Goal: Task Accomplishment & Management: Manage account settings

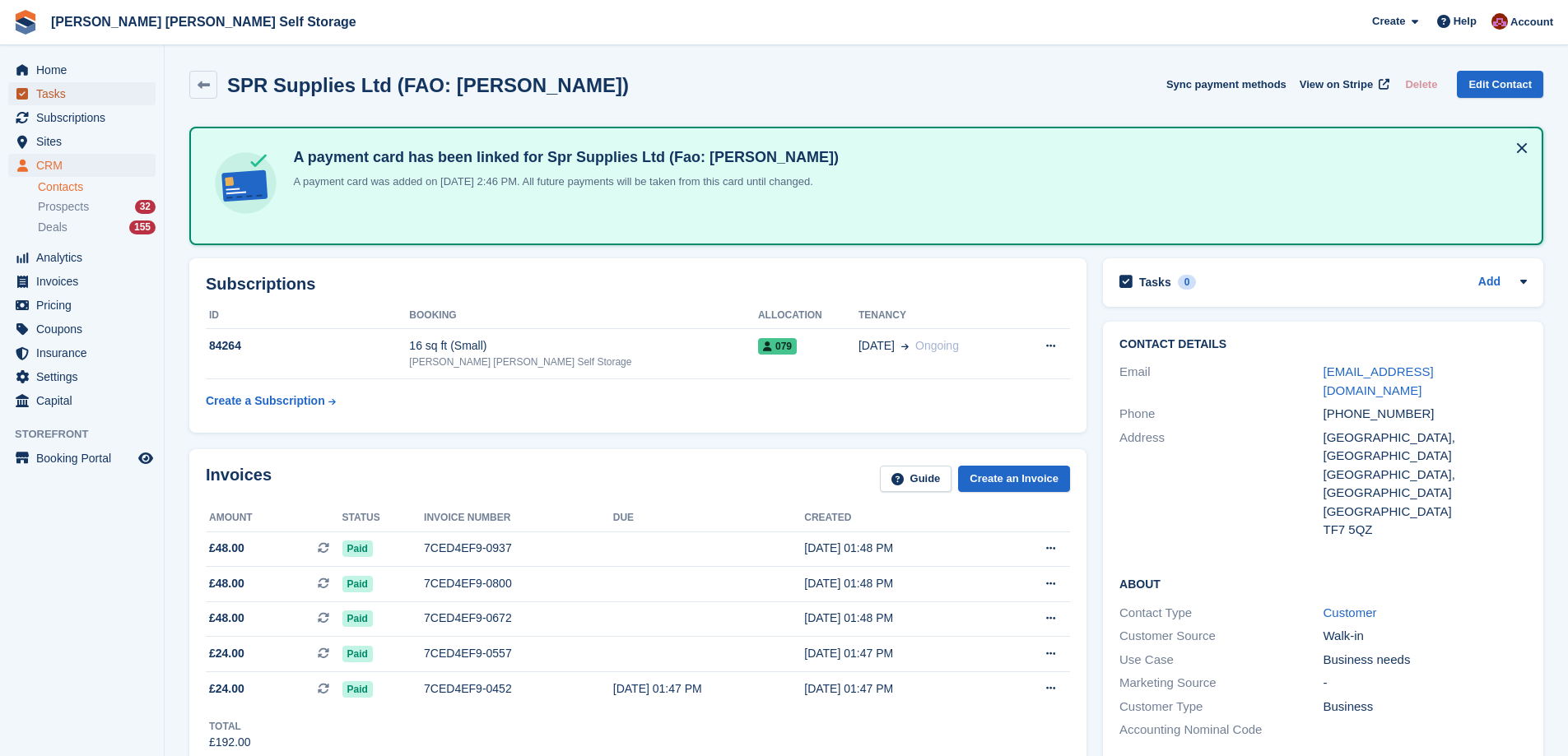
click at [37, 88] on span "Tasks" at bounding box center [85, 93] width 99 height 23
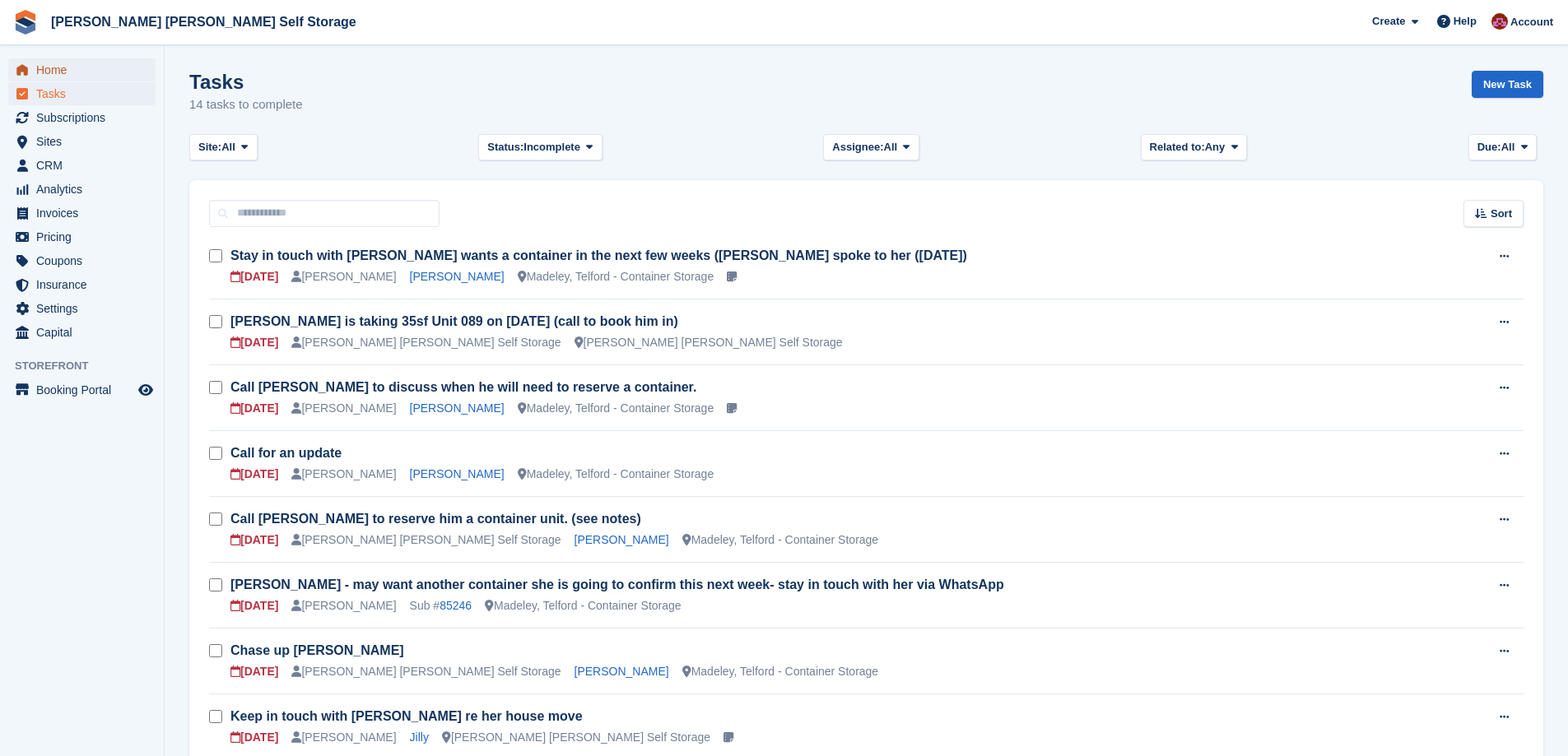
click at [44, 70] on span "Home" at bounding box center [85, 69] width 99 height 23
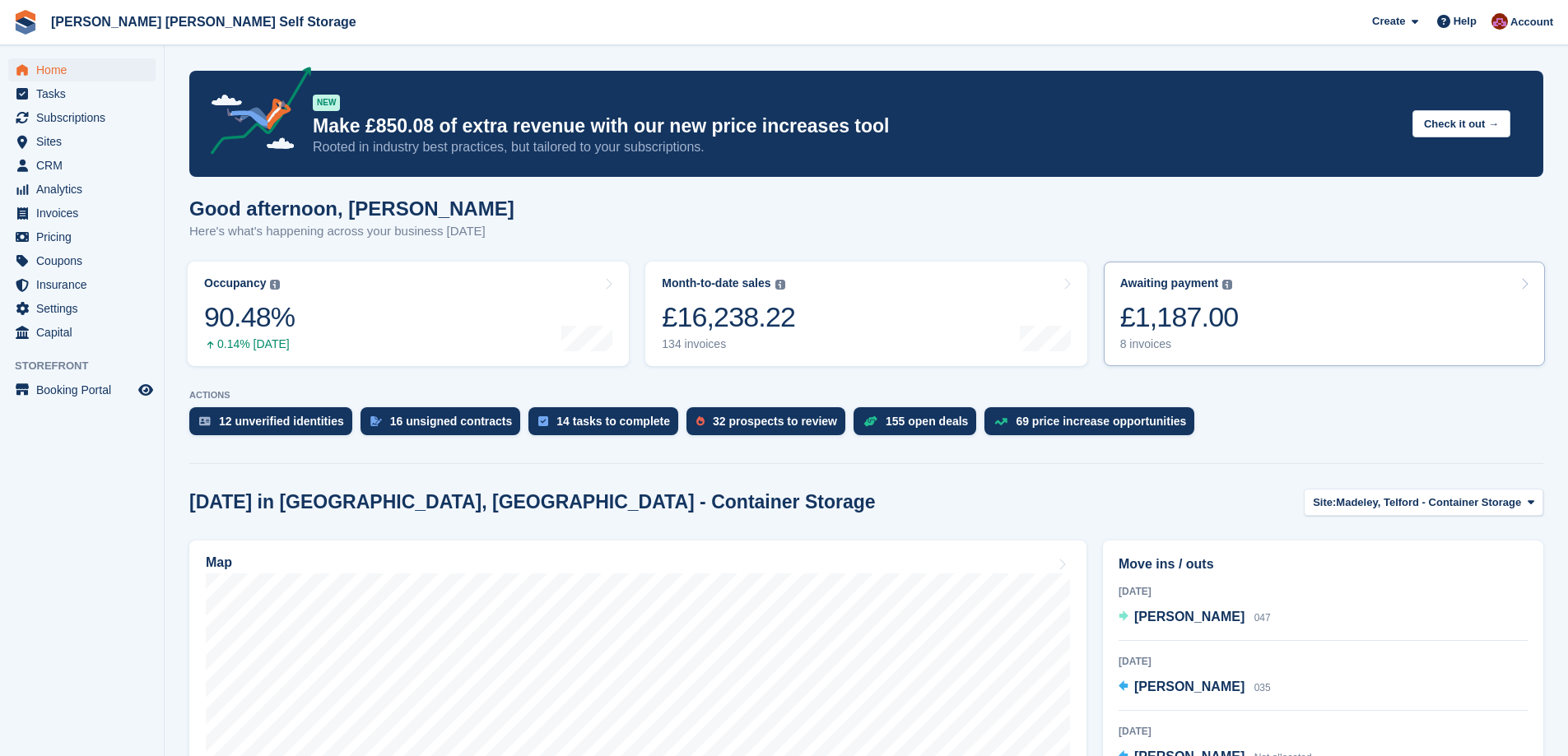
click at [1206, 319] on div "£1,187.00" at bounding box center [1180, 317] width 118 height 34
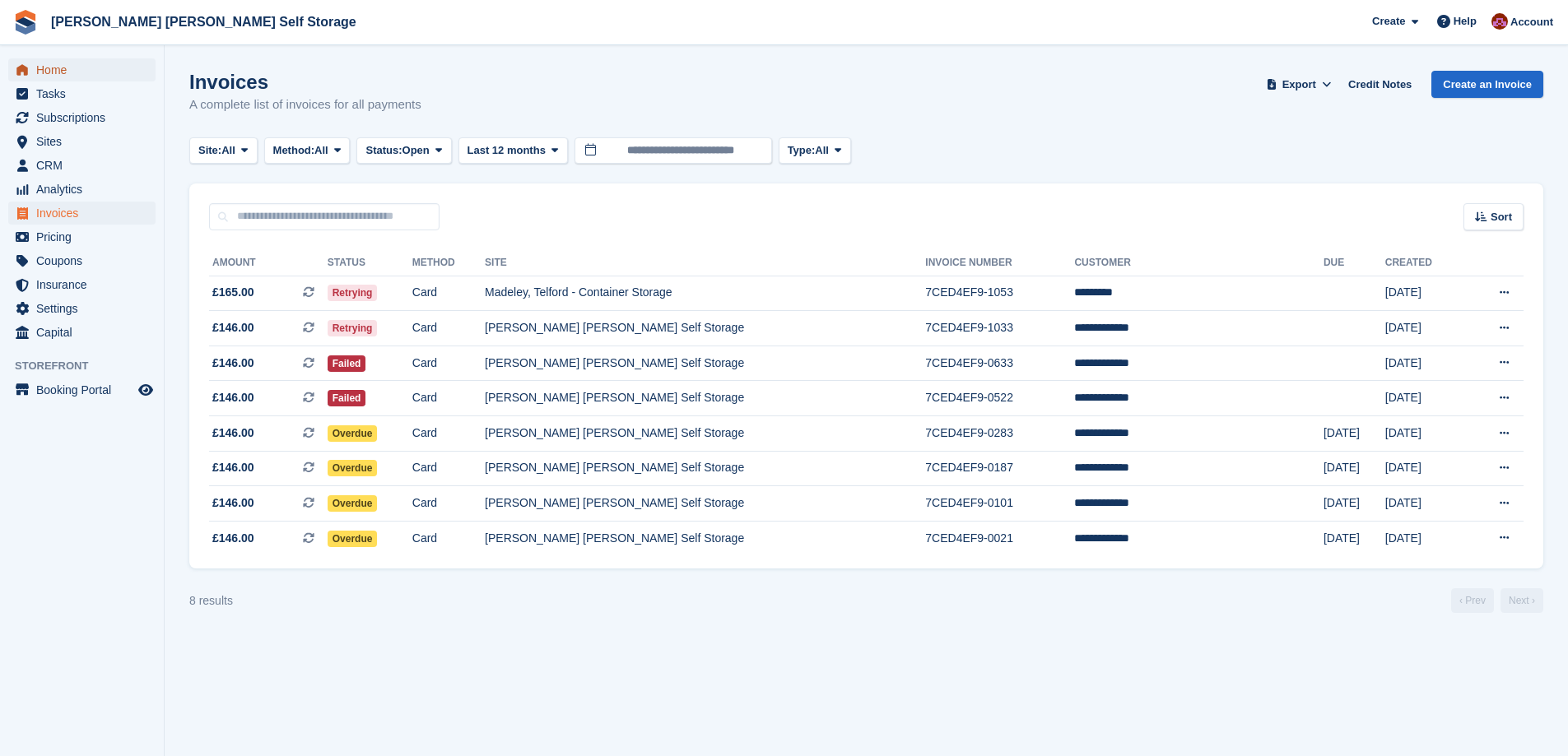
click at [71, 67] on span "Home" at bounding box center [85, 69] width 99 height 23
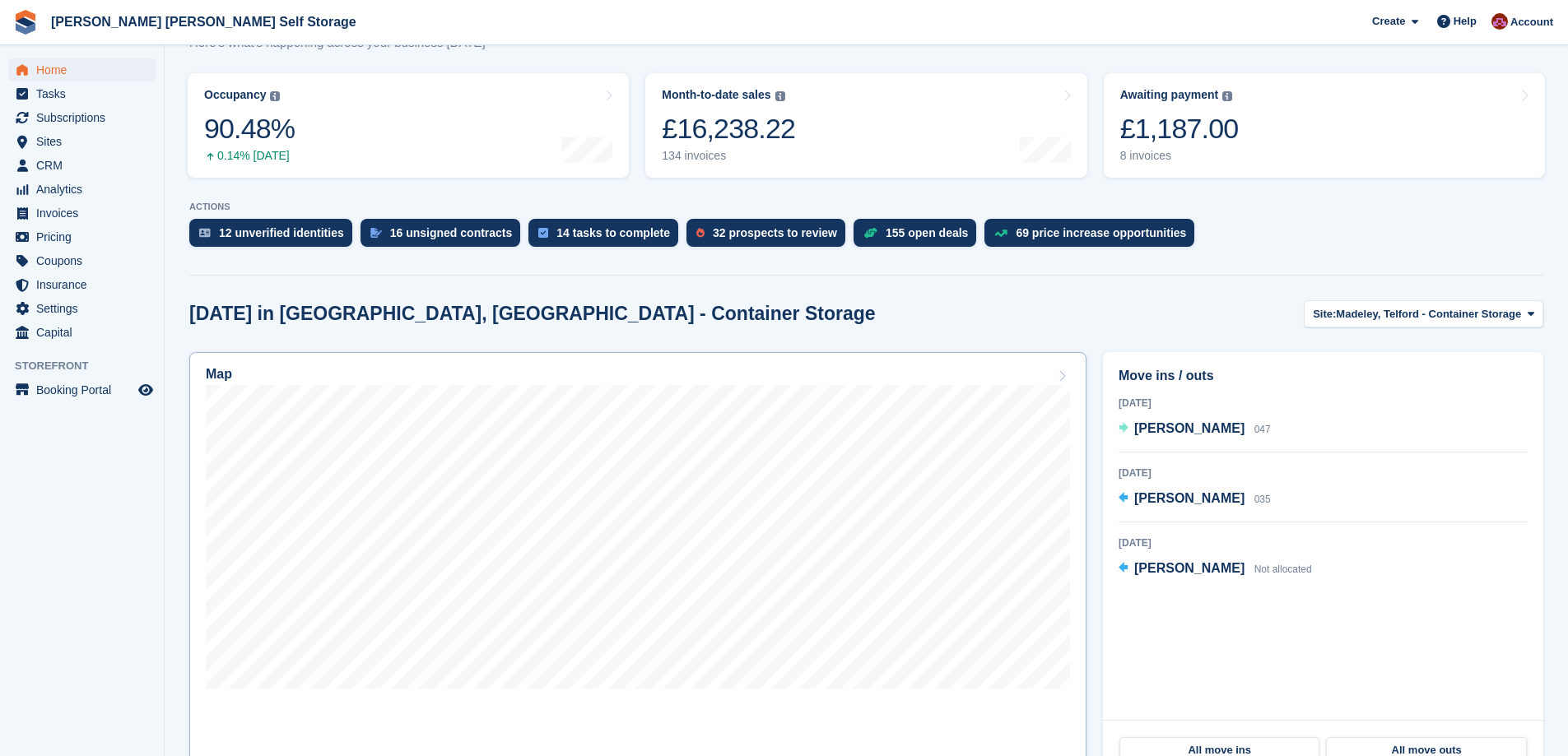
scroll to position [329, 0]
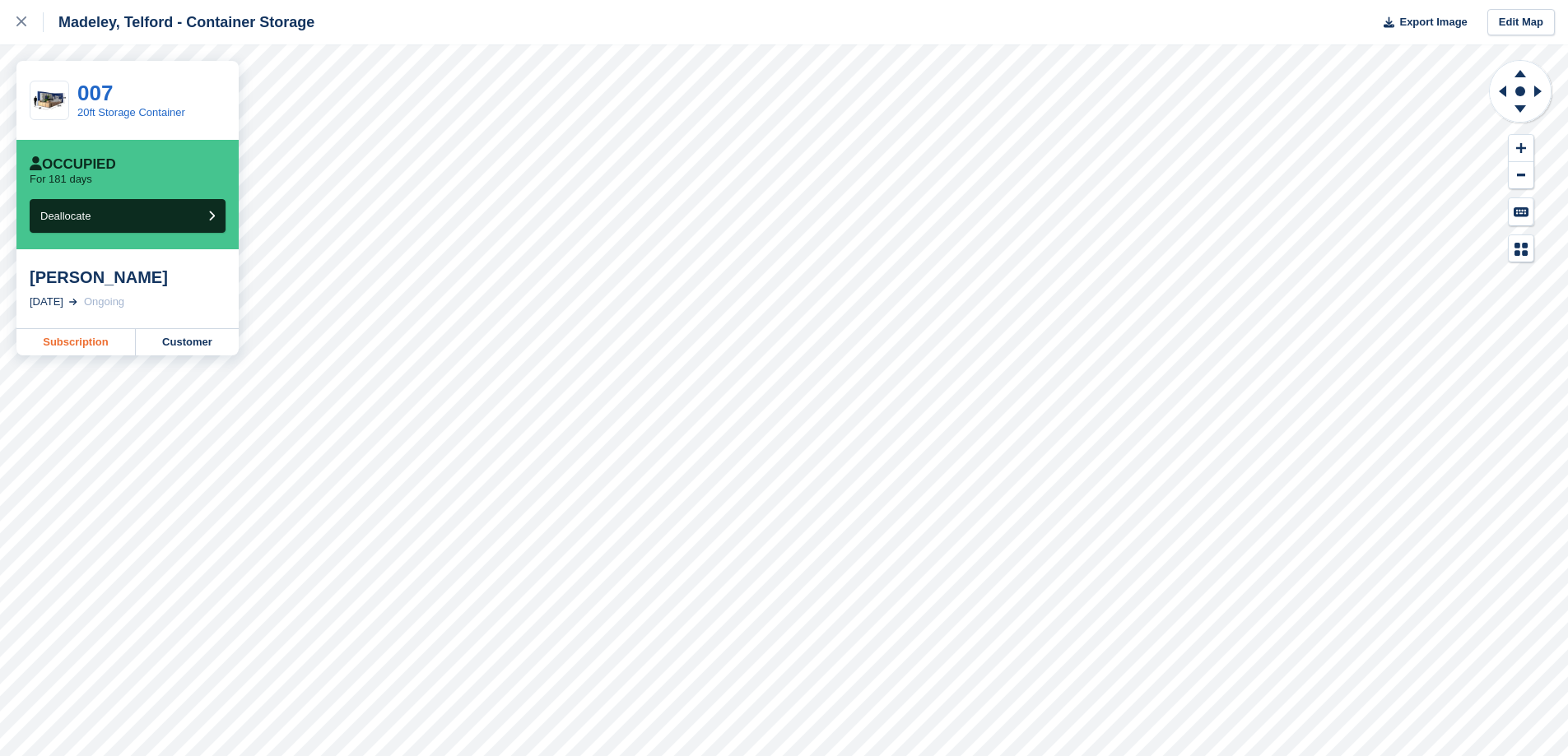
click at [89, 338] on link "Subscription" at bounding box center [76, 342] width 119 height 26
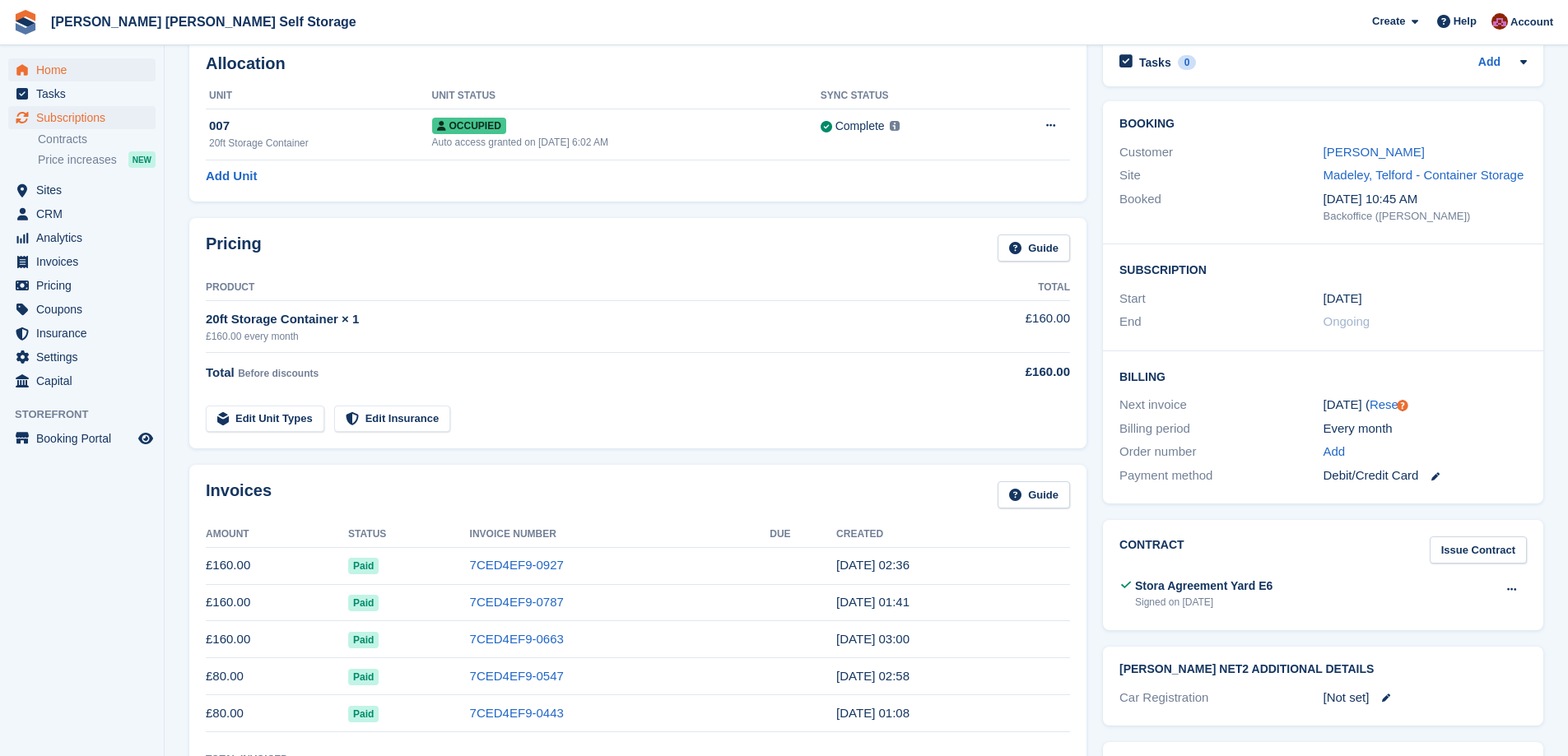
scroll to position [82, 0]
click at [79, 71] on span "Home" at bounding box center [85, 69] width 99 height 23
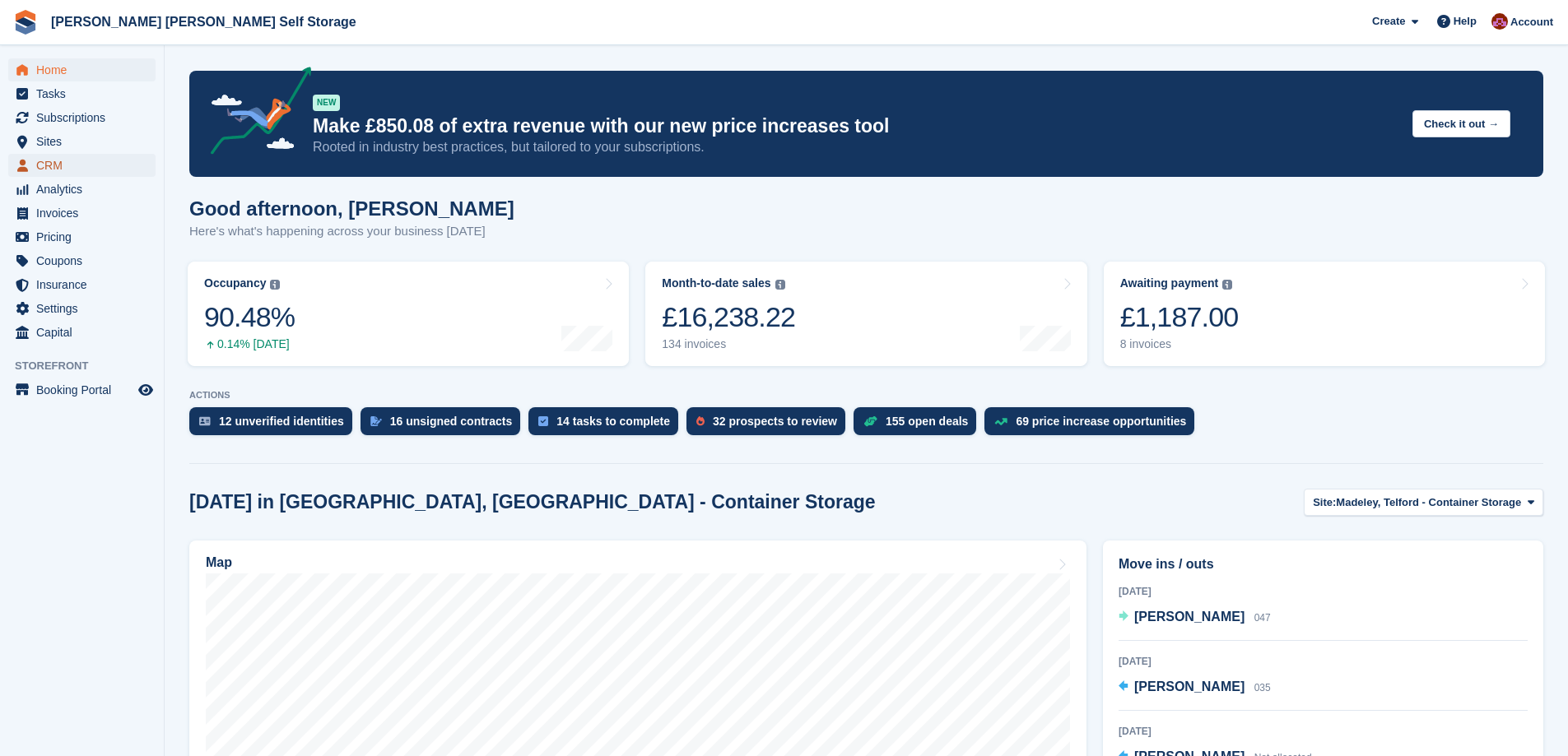
click at [49, 170] on span "CRM" at bounding box center [85, 165] width 99 height 23
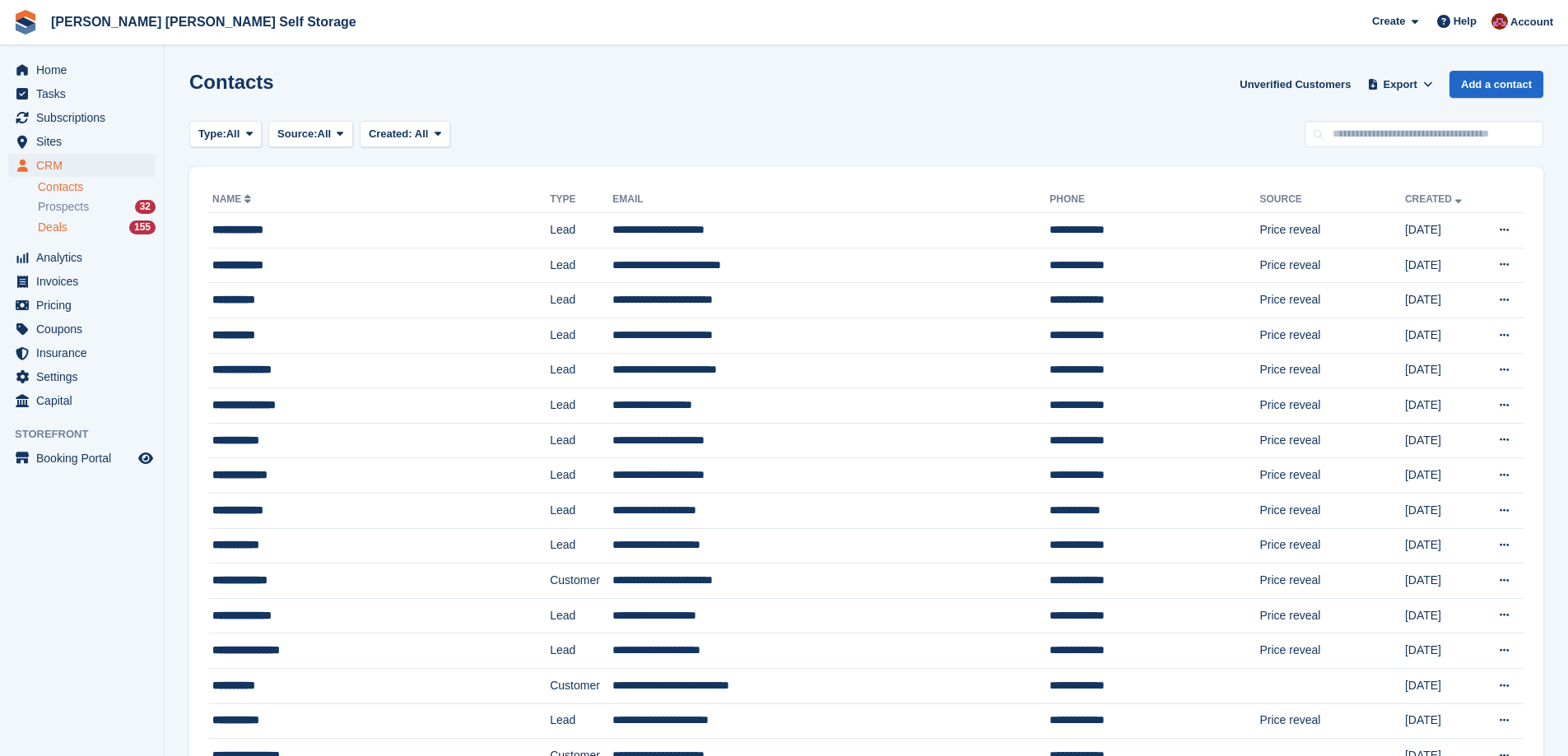
drag, startPoint x: 62, startPoint y: 226, endPoint x: 104, endPoint y: 225, distance: 42.0
click at [64, 226] on span "Deals" at bounding box center [53, 227] width 30 height 16
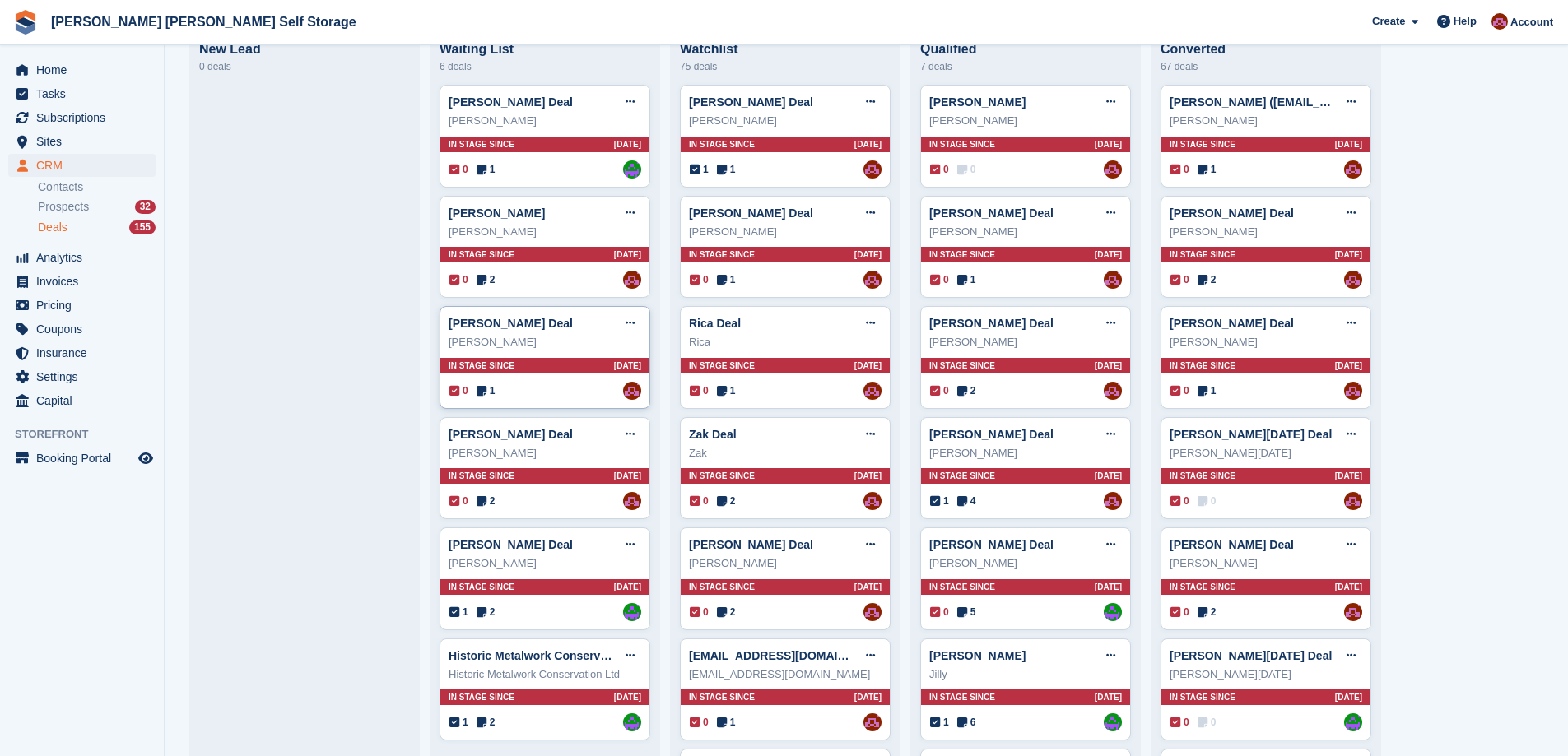
scroll to position [165, 0]
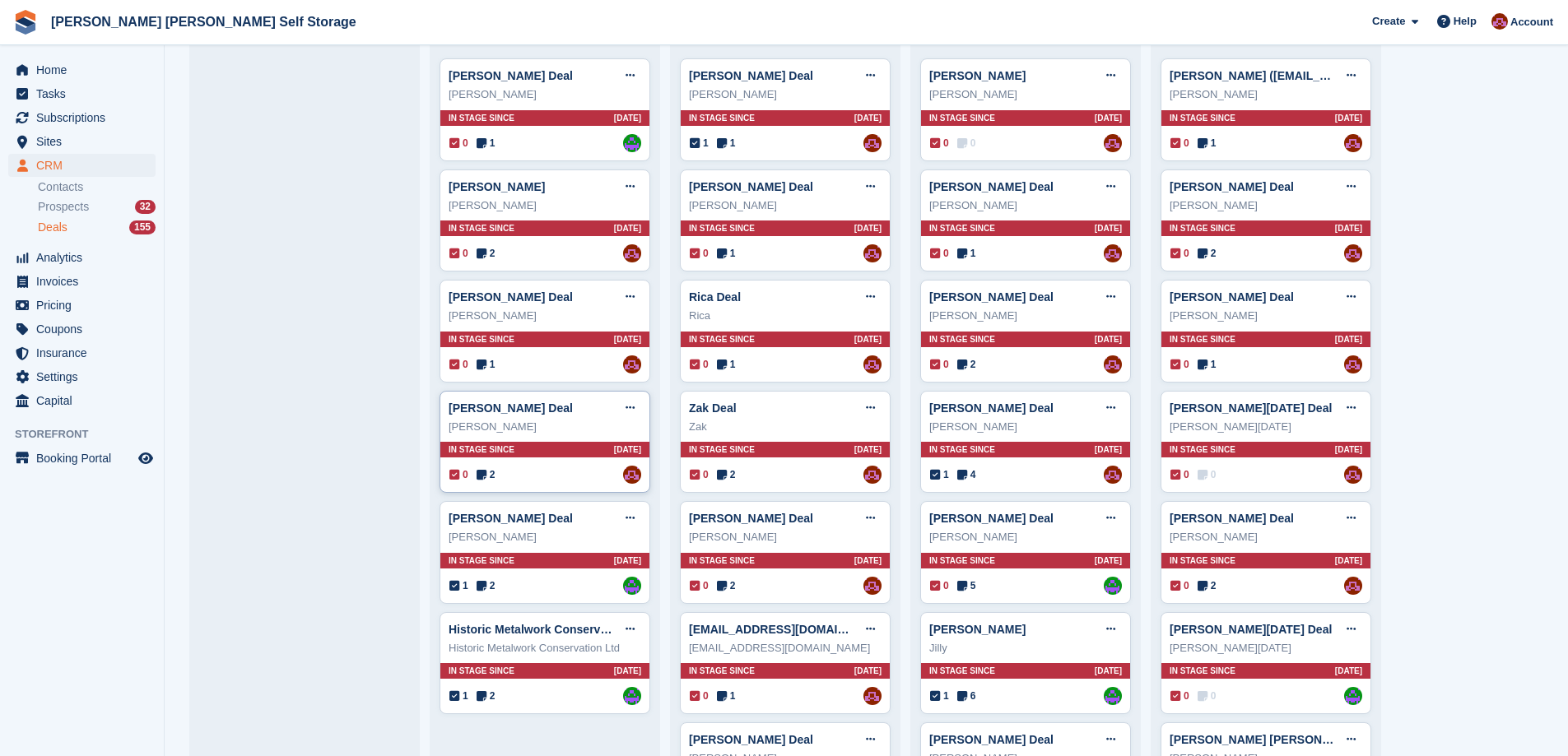
click at [532, 435] on div "Lee Gwillam" at bounding box center [545, 427] width 192 height 17
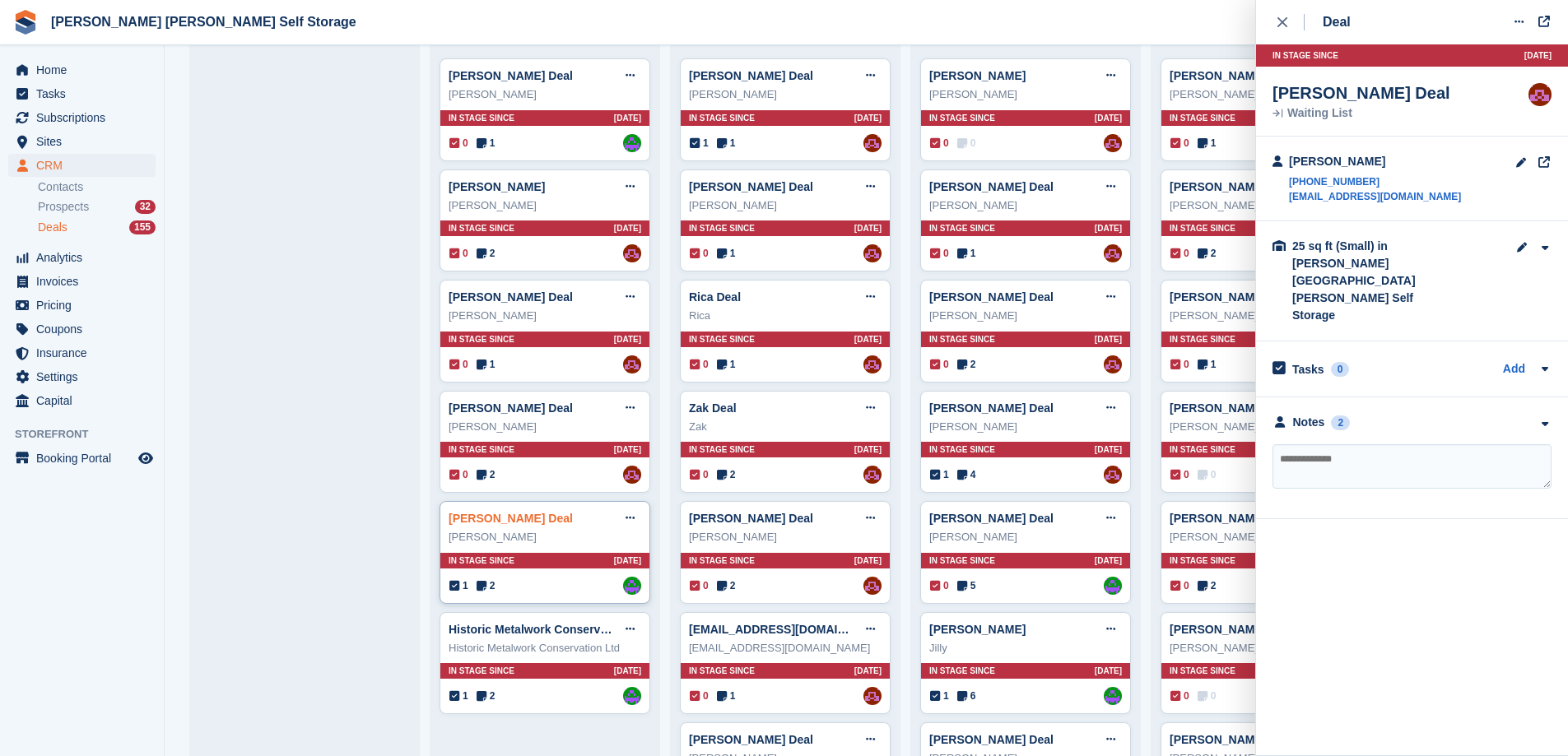
scroll to position [247, 0]
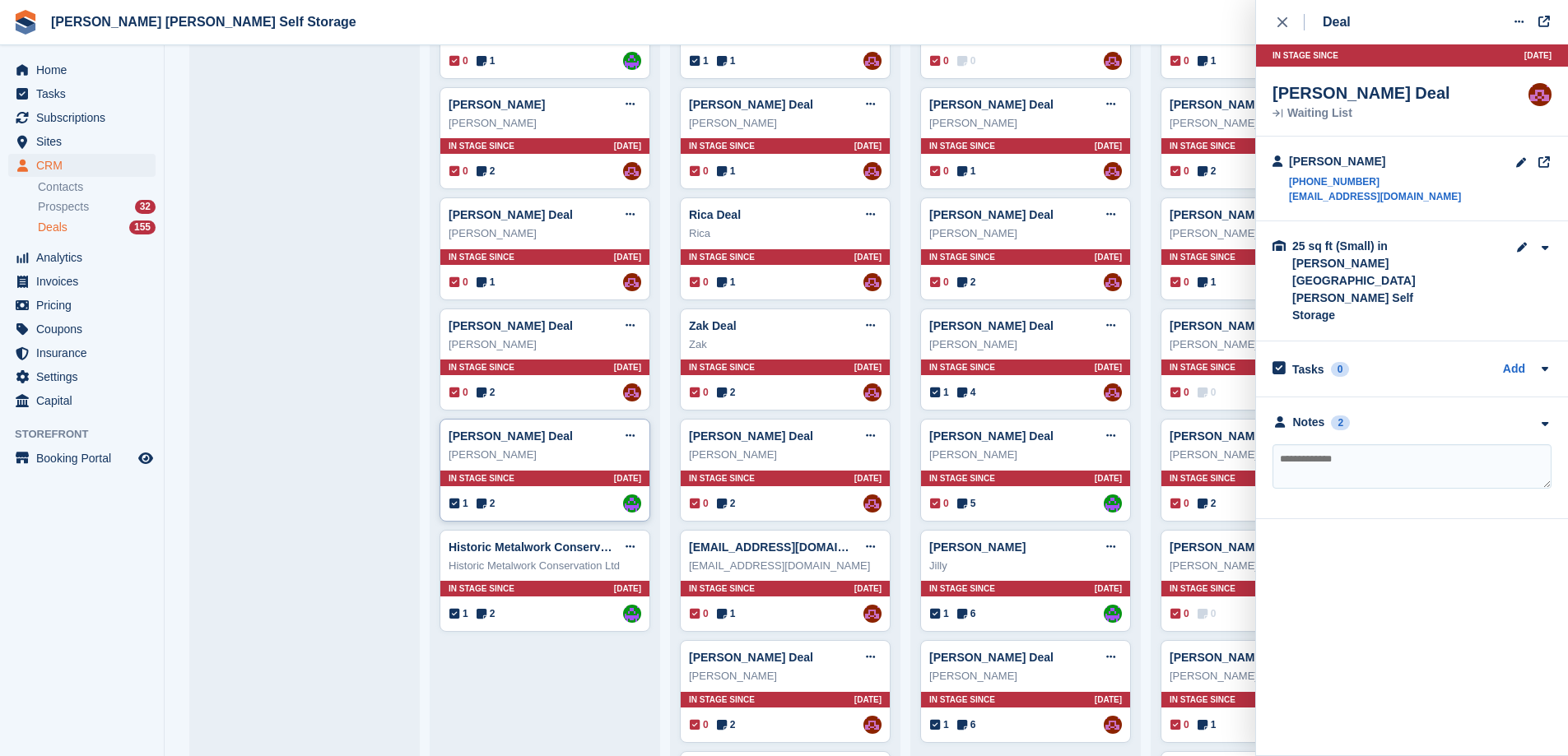
click at [506, 456] on div "Nichola Davies" at bounding box center [545, 456] width 192 height 17
click at [1302, 414] on div "Notes" at bounding box center [1309, 422] width 32 height 18
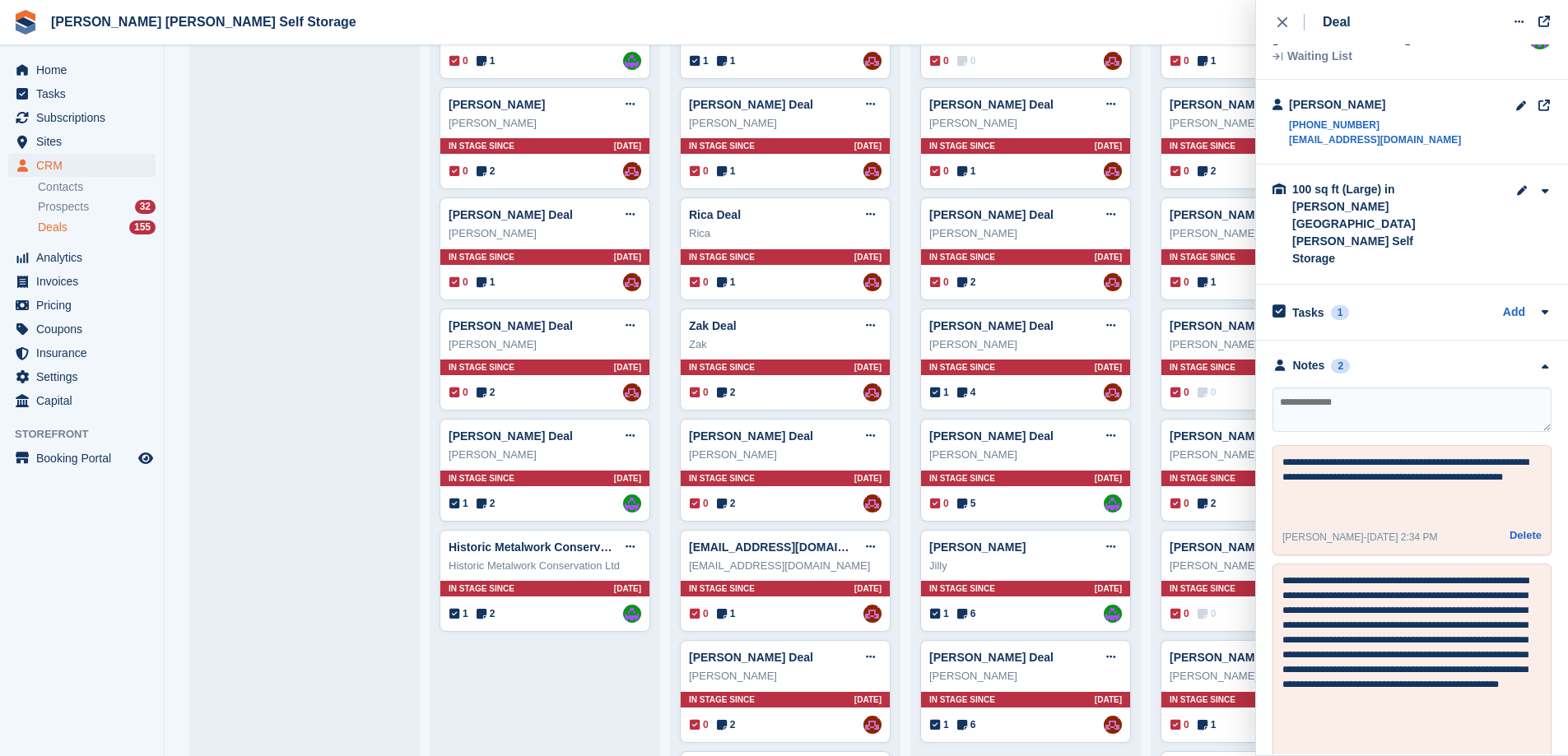
scroll to position [82, 0]
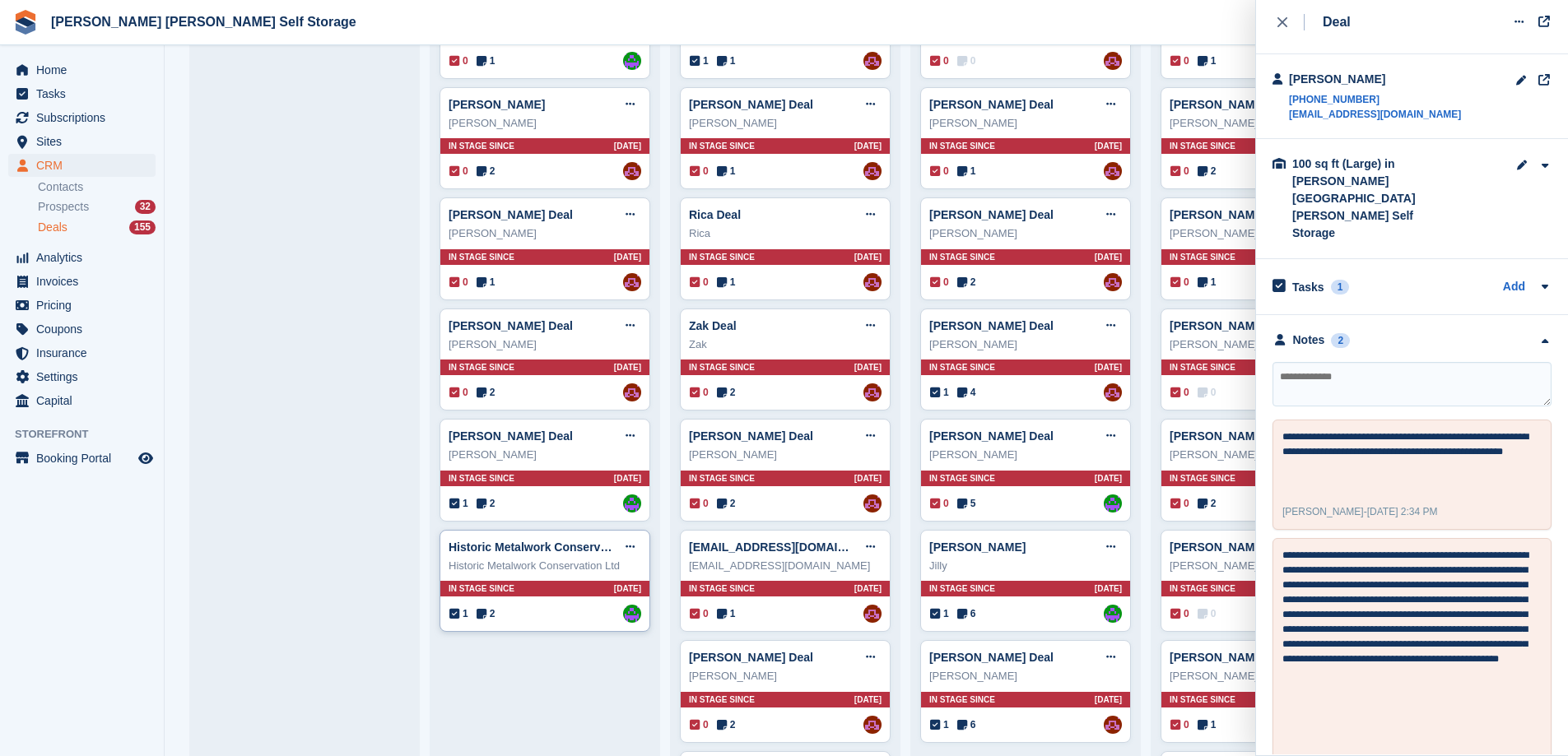
click at [575, 563] on div "Historic Metalwork Conservation Ltd" at bounding box center [545, 567] width 192 height 17
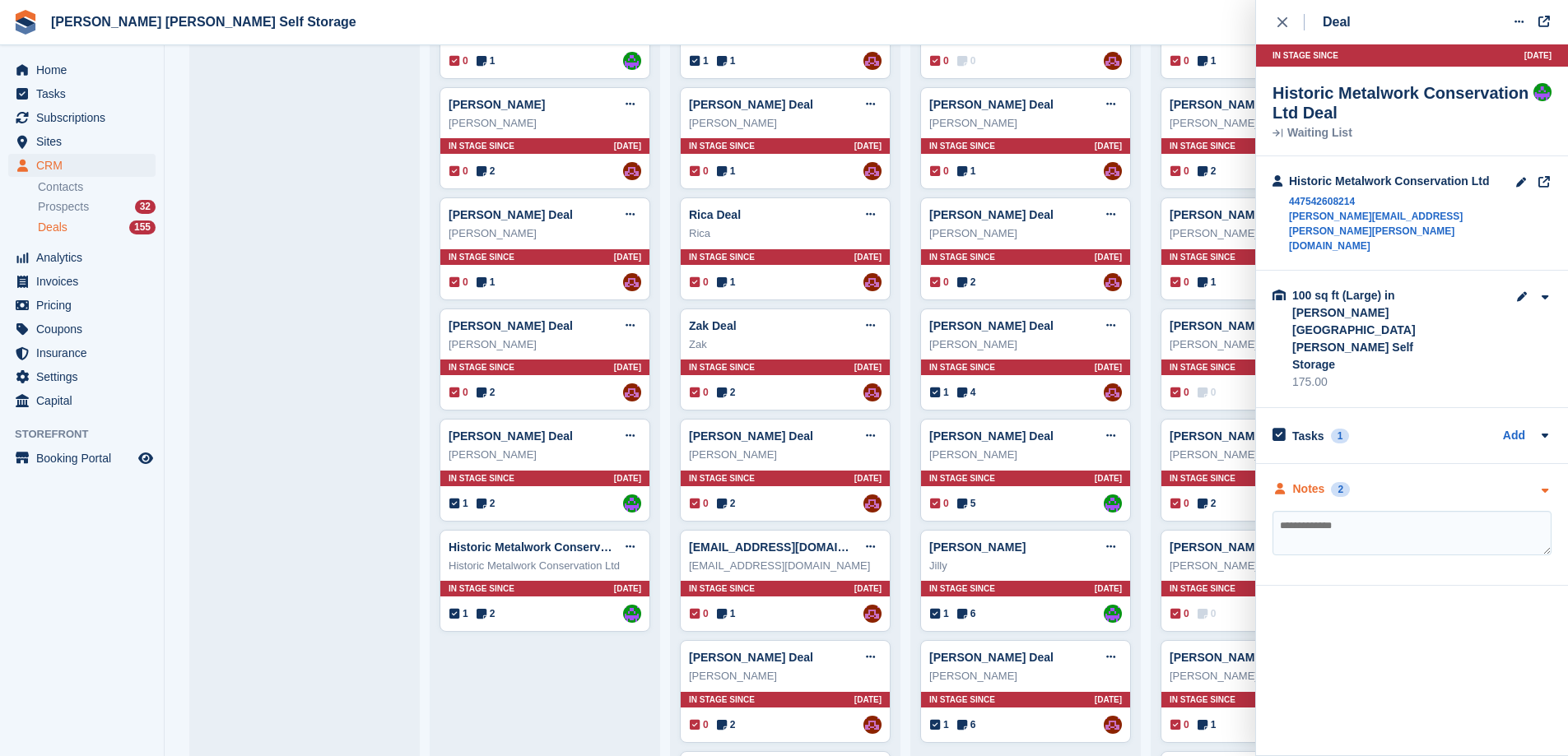
click at [1303, 481] on div "Notes" at bounding box center [1309, 489] width 32 height 18
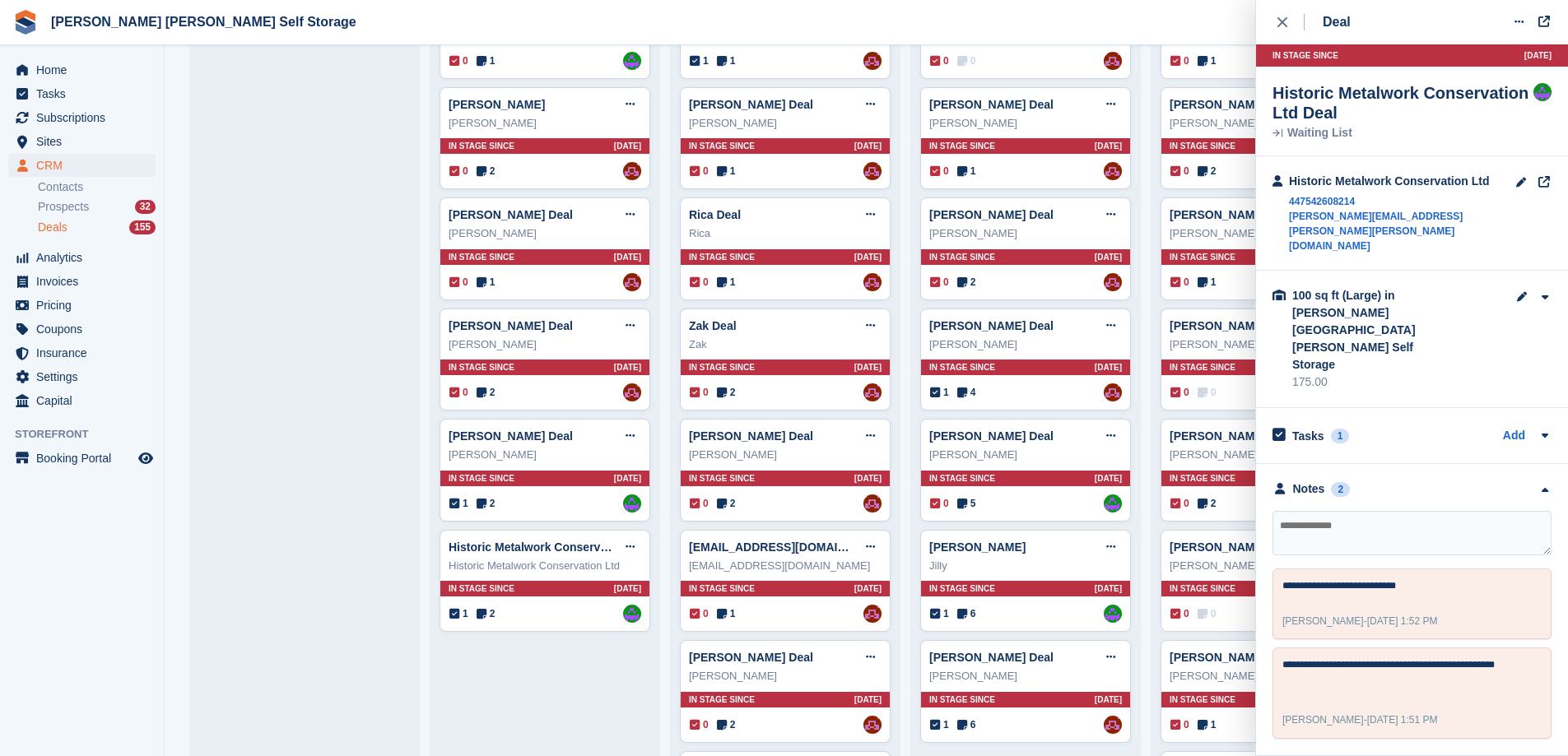
click at [104, 116] on span "Subscriptions" at bounding box center [85, 117] width 99 height 23
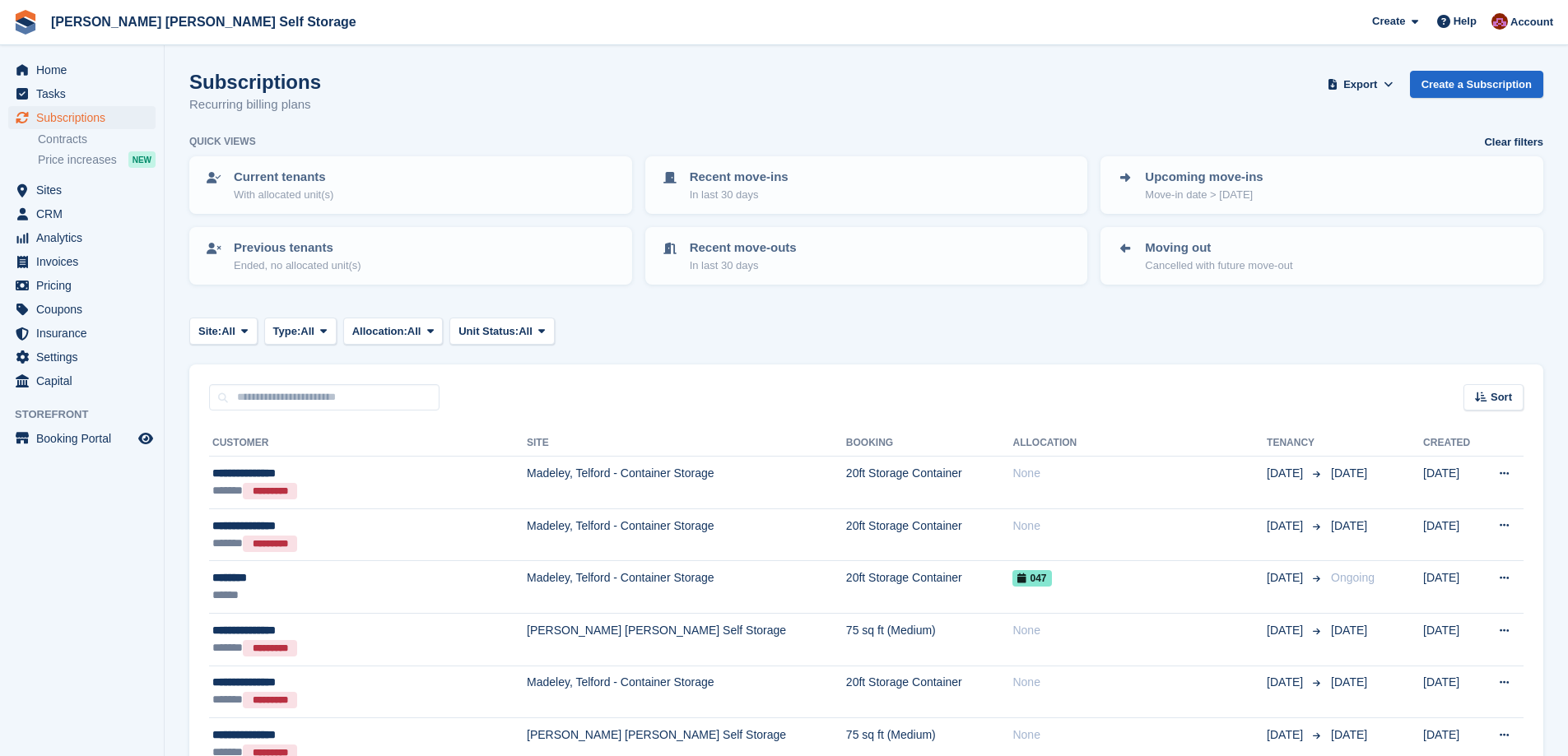
click at [282, 404] on input "text" at bounding box center [324, 397] width 230 height 27
type input "****"
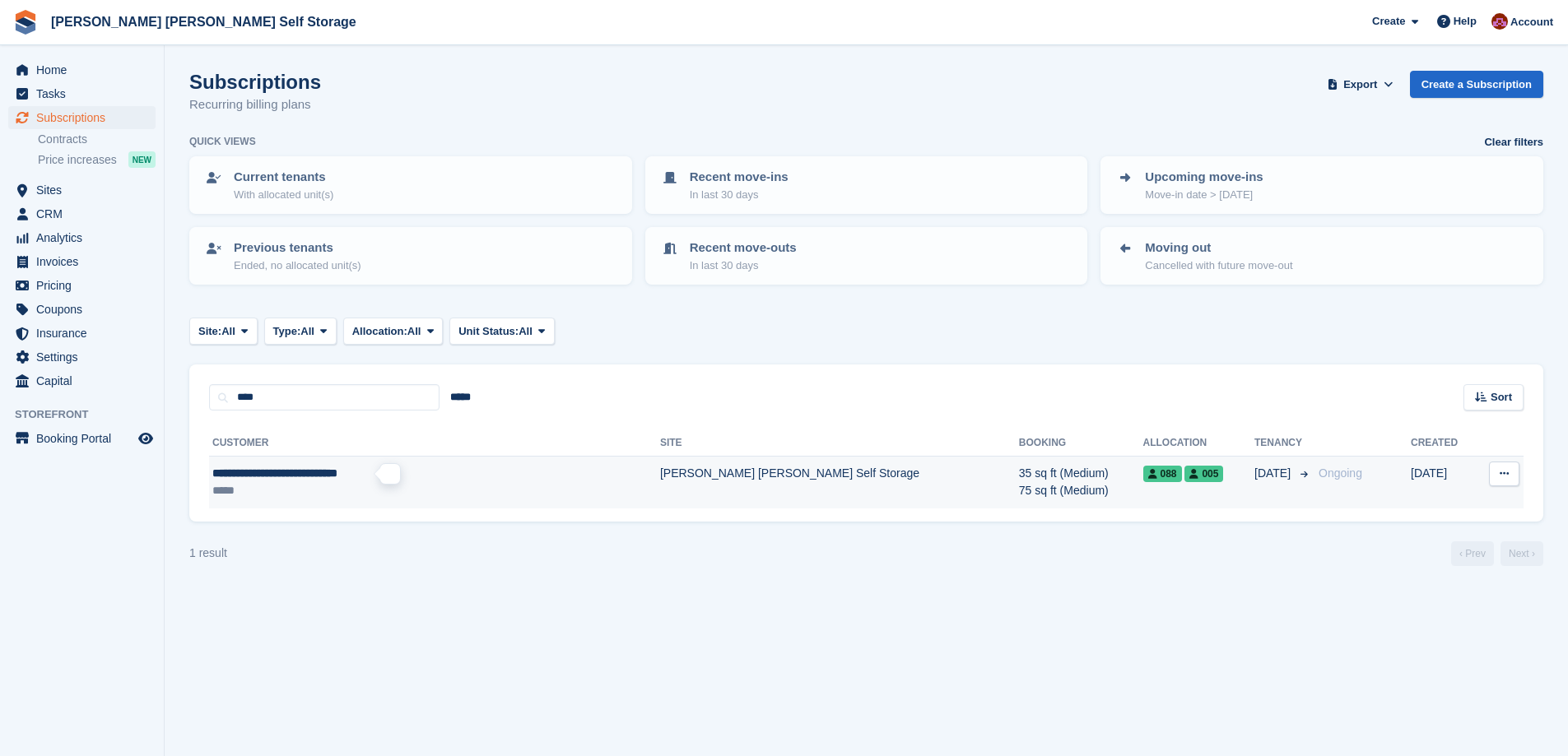
click at [311, 473] on span "**********" at bounding box center [275, 473] width 125 height 11
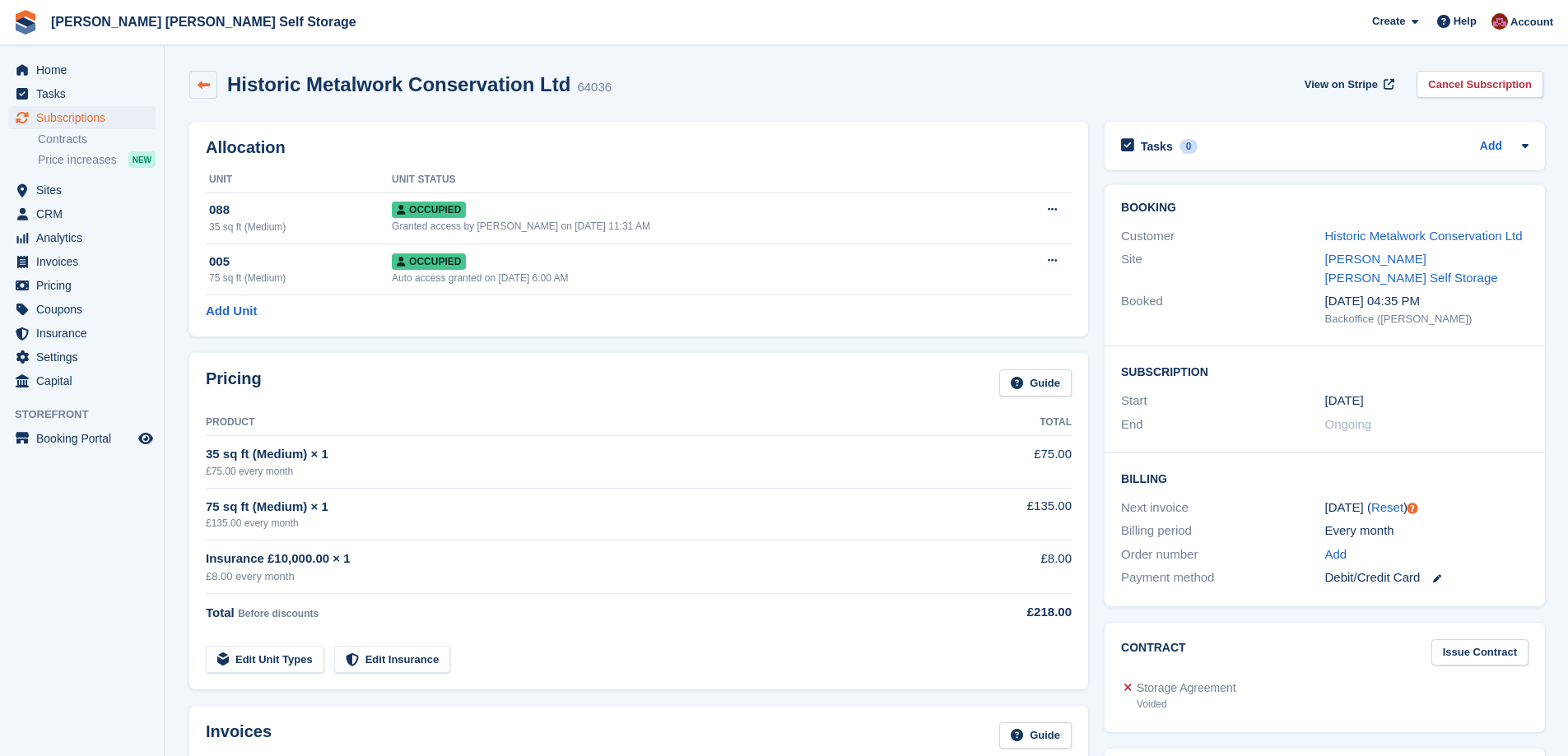
click at [198, 87] on icon at bounding box center [203, 84] width 12 height 12
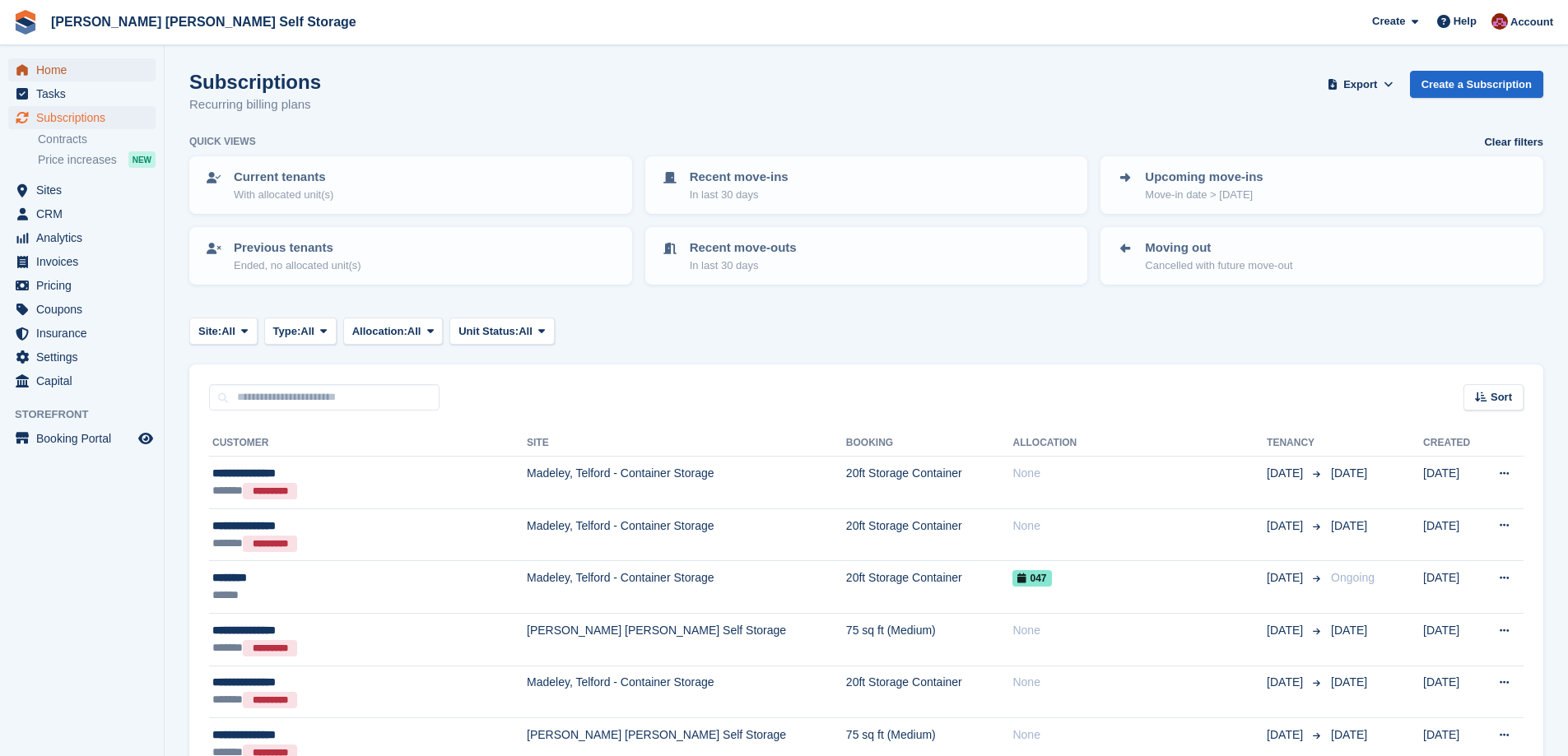
click at [48, 66] on span "Home" at bounding box center [85, 69] width 99 height 23
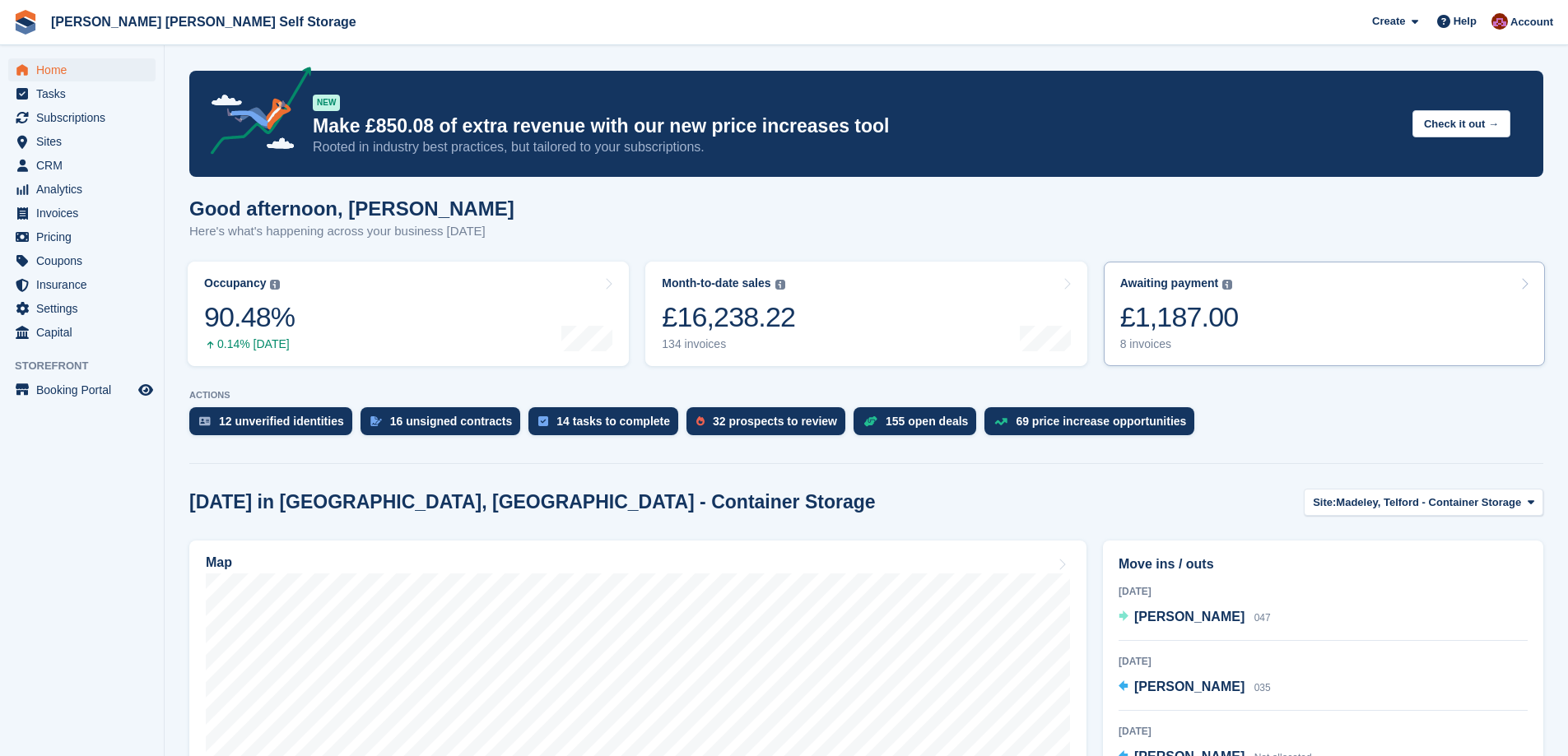
click at [1188, 339] on div "8 invoices" at bounding box center [1180, 344] width 118 height 14
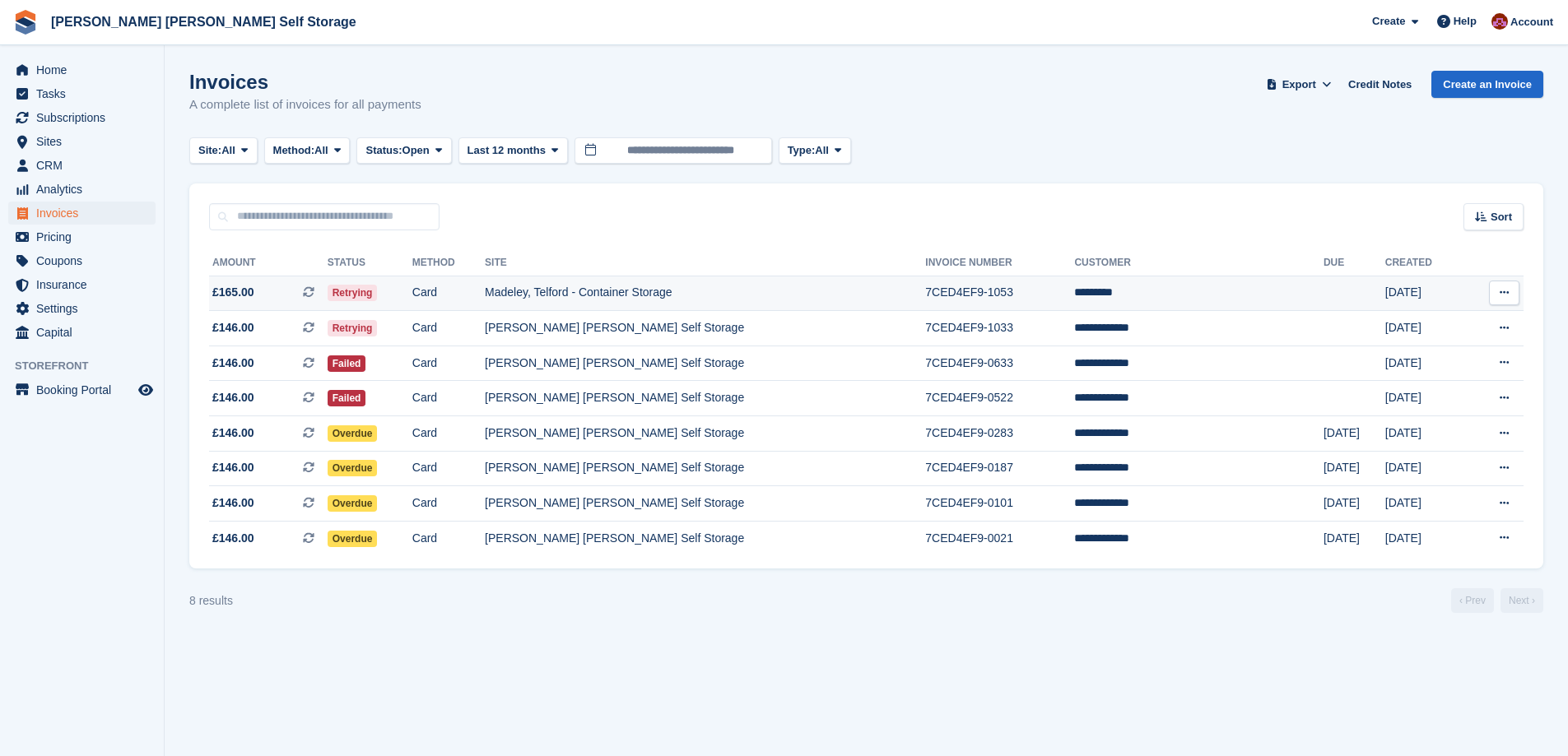
click at [210, 287] on span "£165.00 This is a recurring subscription invoice." at bounding box center [268, 292] width 118 height 18
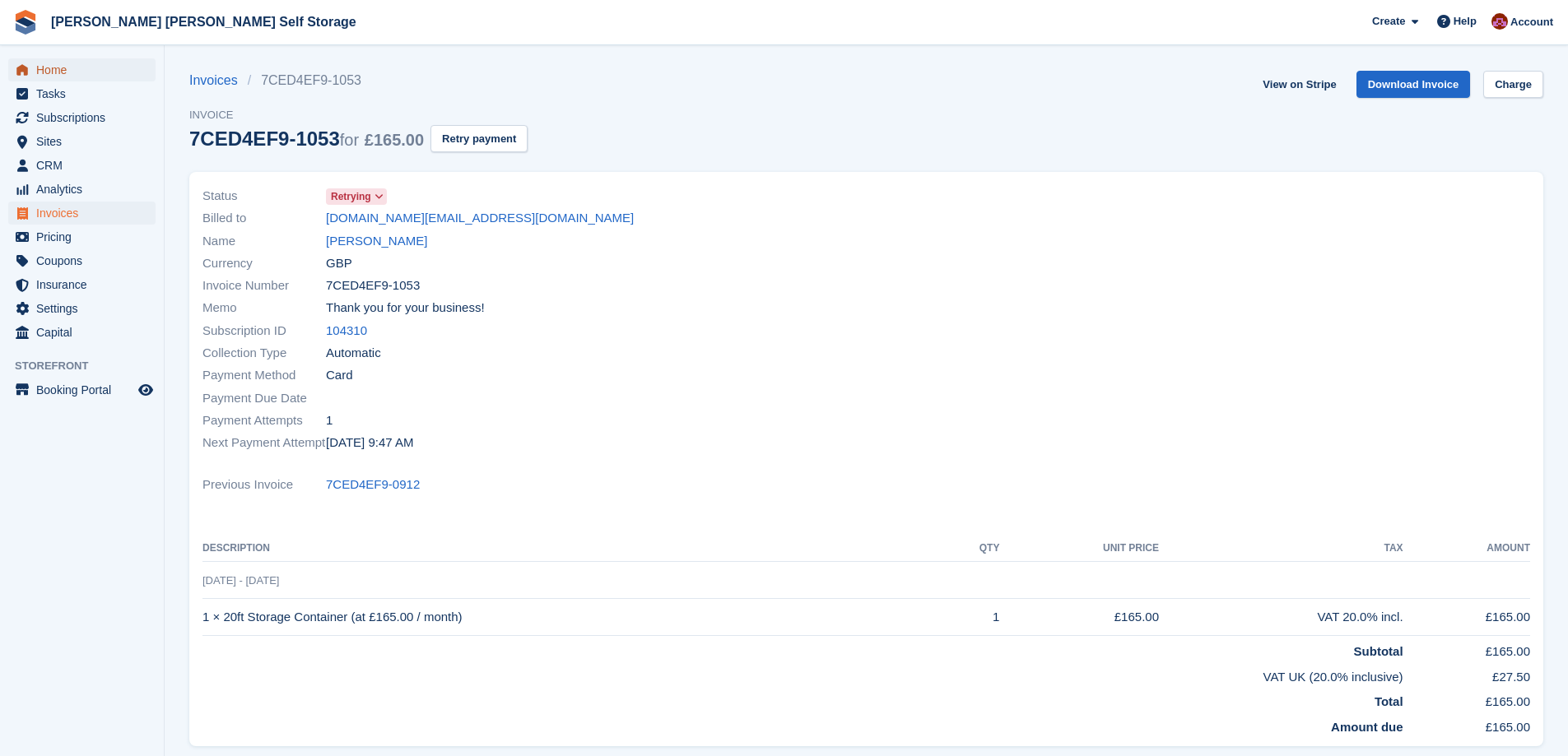
click at [53, 62] on span "Home" at bounding box center [85, 69] width 99 height 23
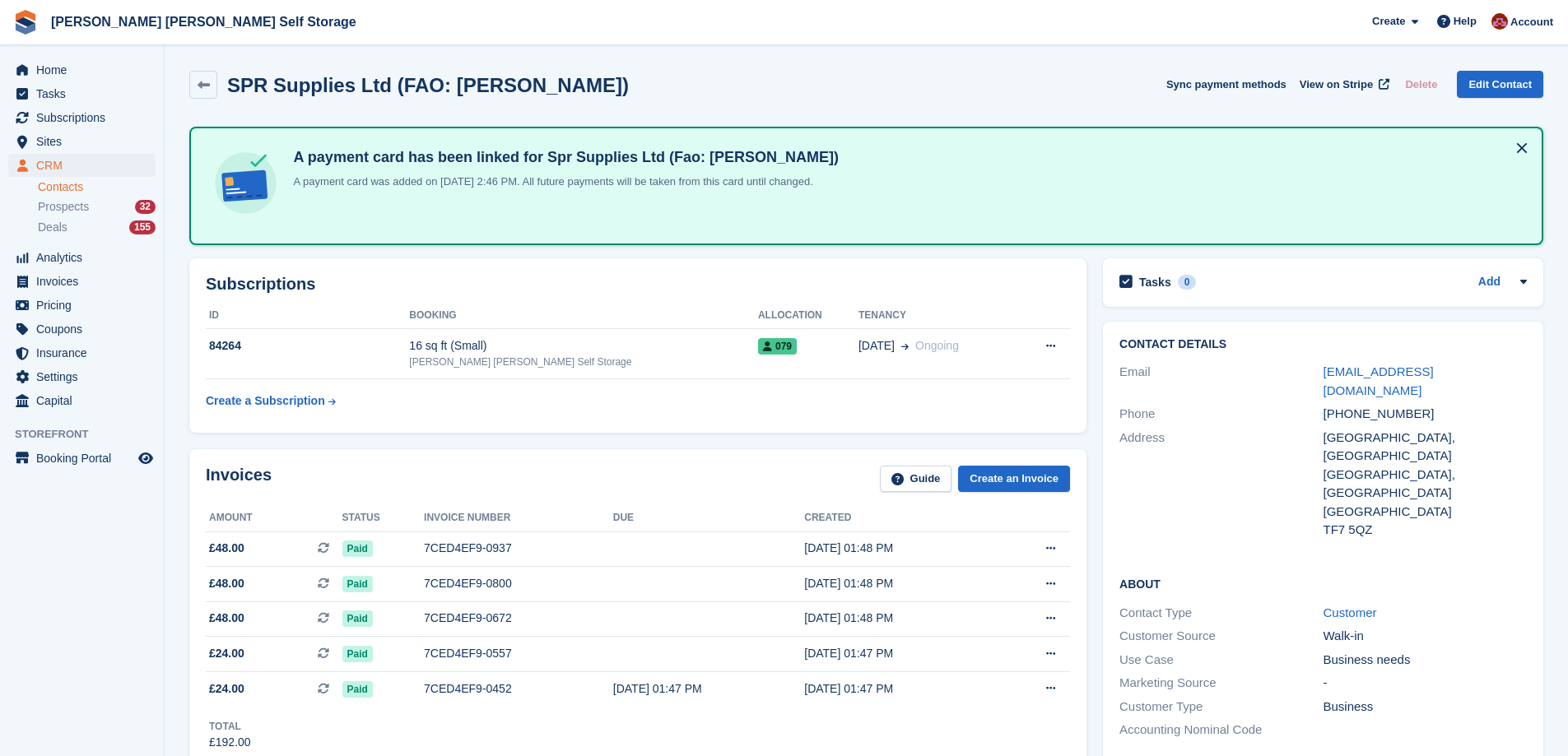
drag, startPoint x: 1525, startPoint y: 146, endPoint x: 1421, endPoint y: 184, distance: 110.7
click at [1522, 153] on button at bounding box center [1522, 148] width 26 height 26
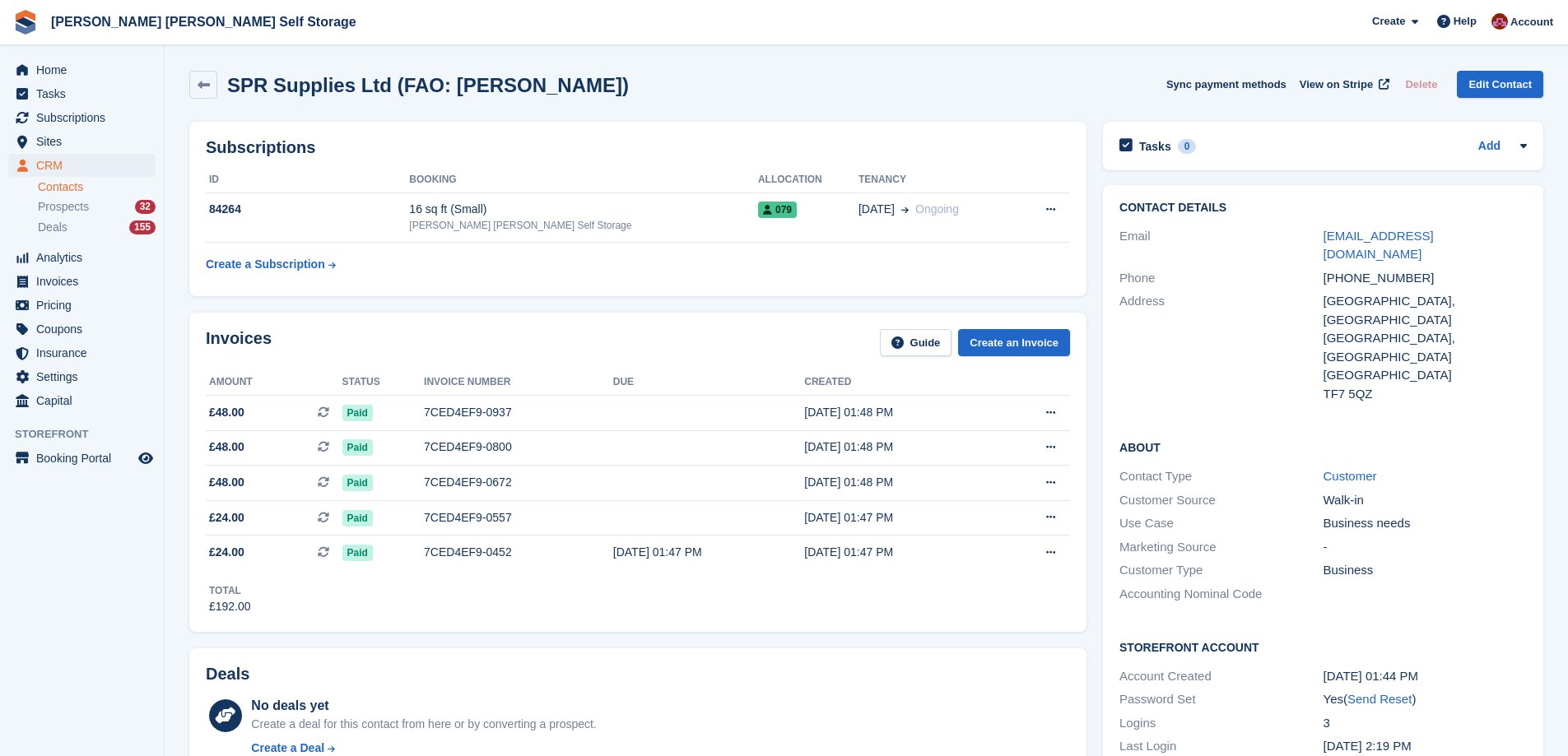
click at [87, 55] on div "Home Tasks Subscriptions Subscriptions Subscriptions Contracts Price increases …" at bounding box center [81, 232] width 164 height 361
click at [92, 60] on span "Home" at bounding box center [85, 69] width 99 height 23
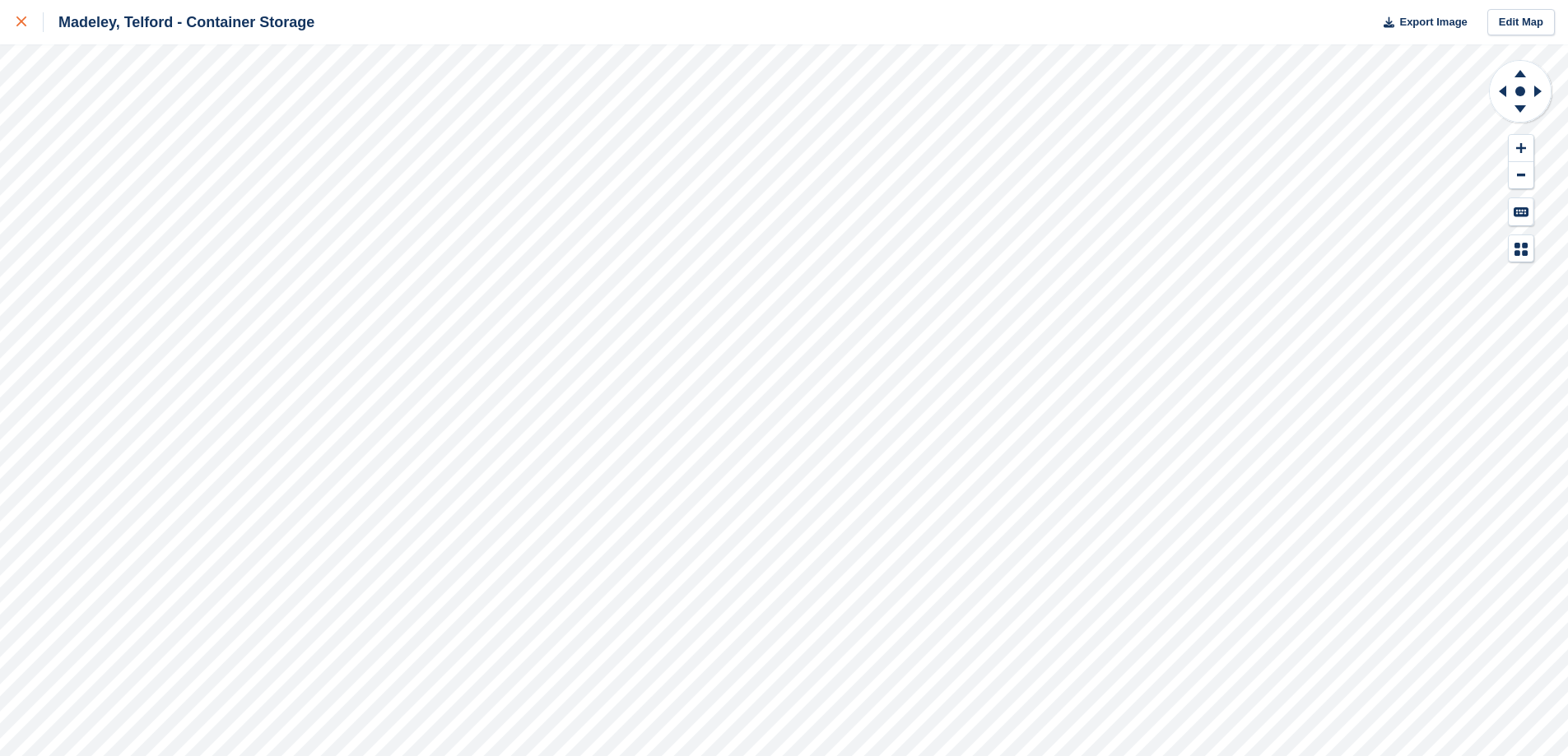
drag, startPoint x: 19, startPoint y: 27, endPoint x: 38, endPoint y: 43, distance: 24.8
click at [19, 27] on div at bounding box center [30, 21] width 27 height 19
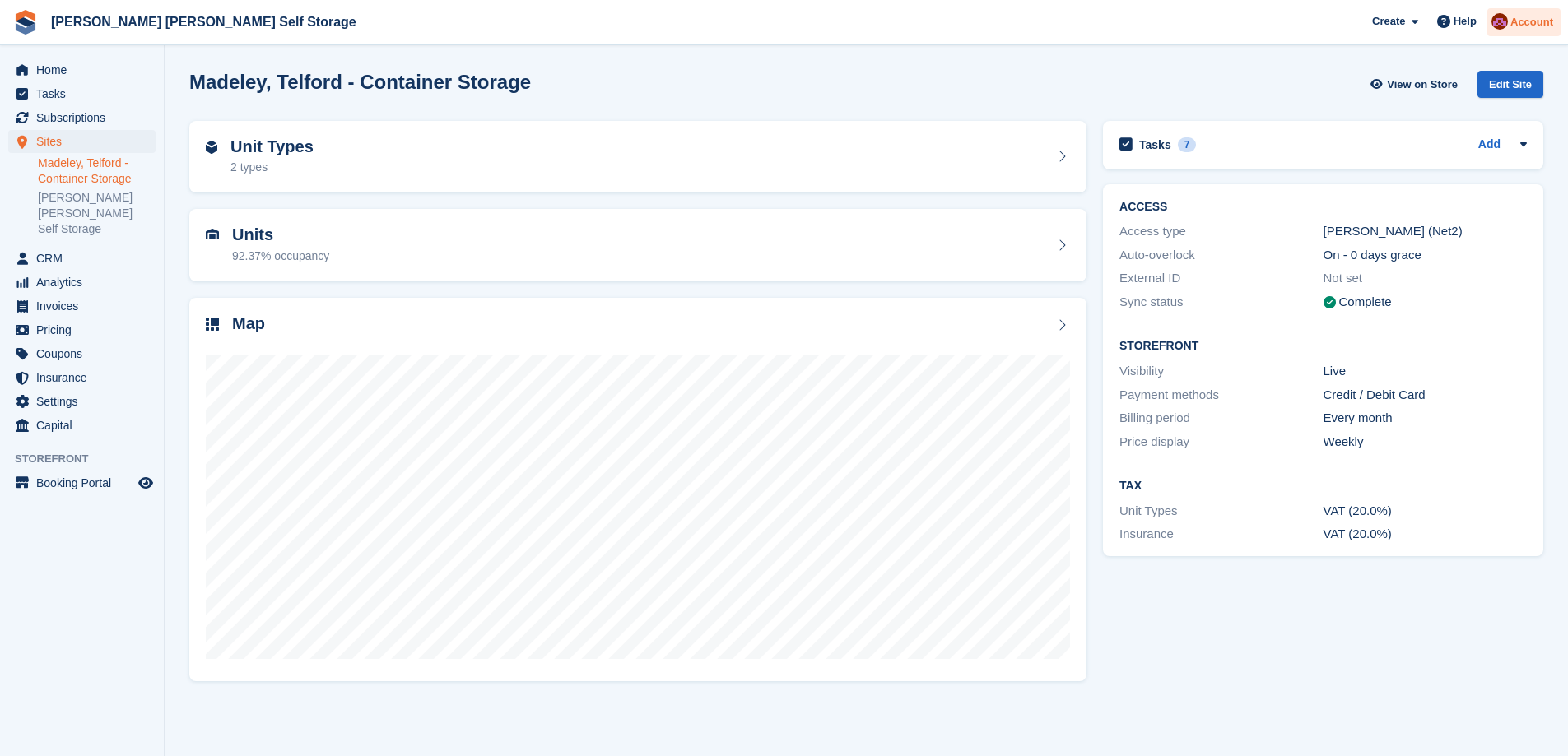
click at [1529, 20] on span "Account" at bounding box center [1532, 22] width 43 height 17
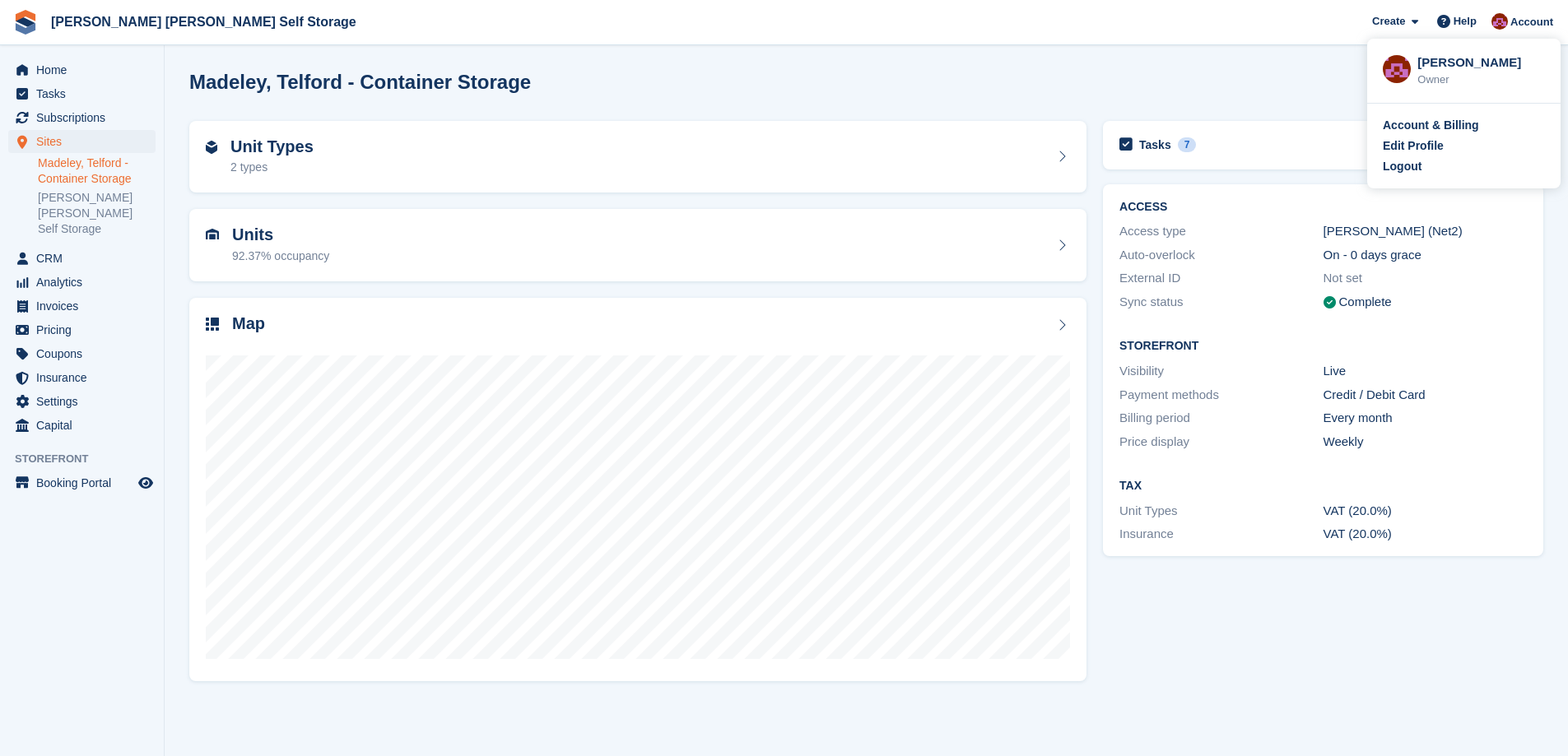
drag, startPoint x: 1396, startPoint y: 169, endPoint x: 1402, endPoint y: 176, distance: 9.2
click at [1397, 171] on div "Logout" at bounding box center [1403, 166] width 39 height 18
